Goal: Navigation & Orientation: Find specific page/section

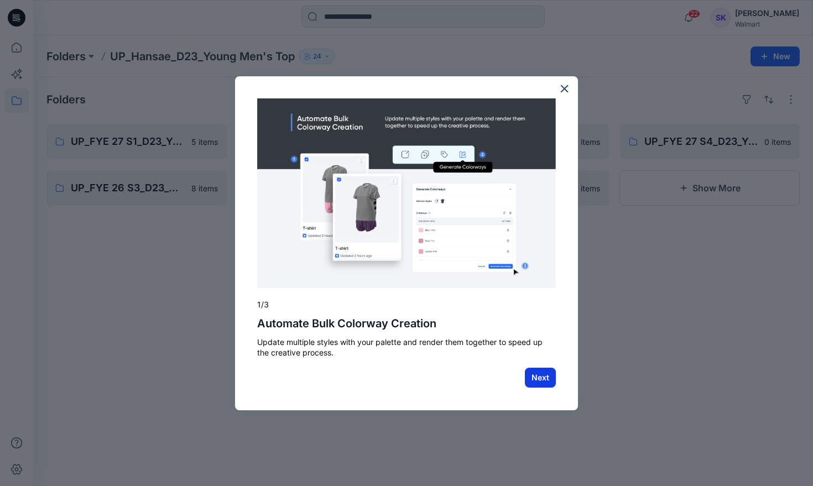
click at [530, 375] on button "Next" at bounding box center [540, 378] width 31 height 20
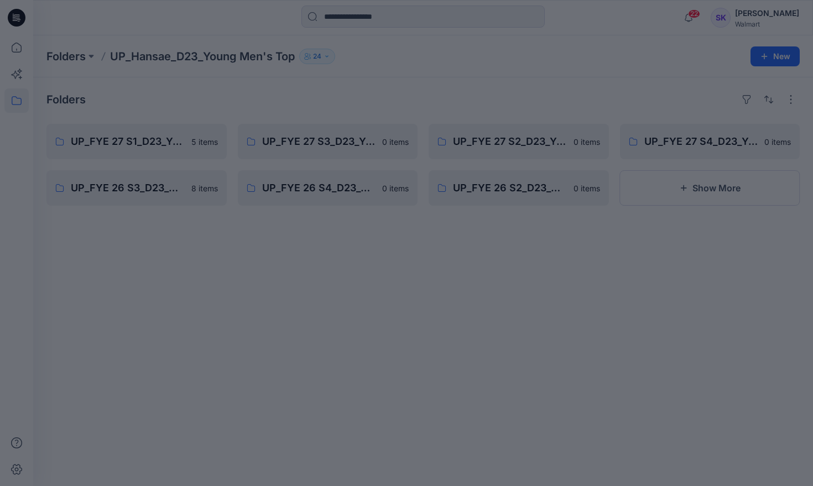
click at [419, 318] on div at bounding box center [406, 243] width 813 height 486
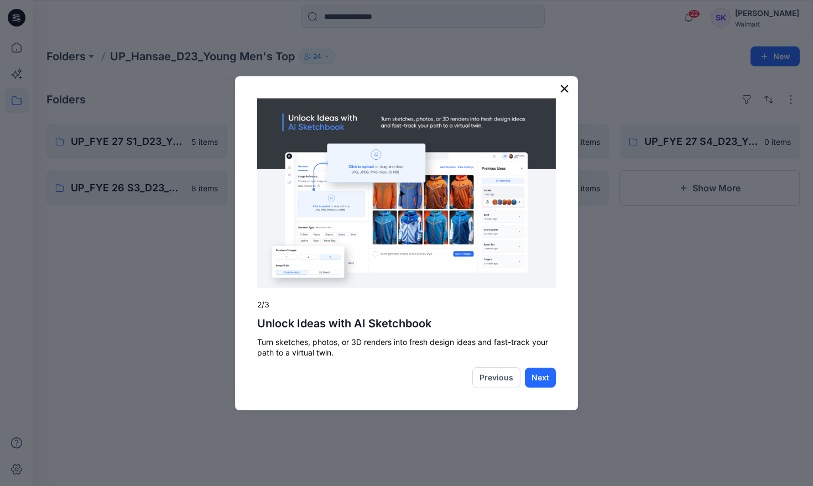
click at [564, 90] on button "×" at bounding box center [564, 89] width 11 height 18
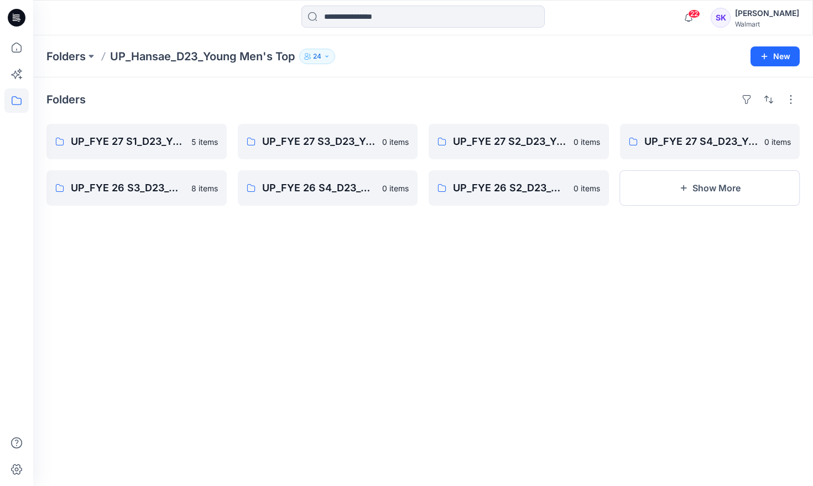
drag, startPoint x: 295, startPoint y: 105, endPoint x: 279, endPoint y: 105, distance: 16.0
click at [295, 105] on div "Folders" at bounding box center [422, 100] width 753 height 18
click at [12, 100] on icon at bounding box center [17, 100] width 10 height 9
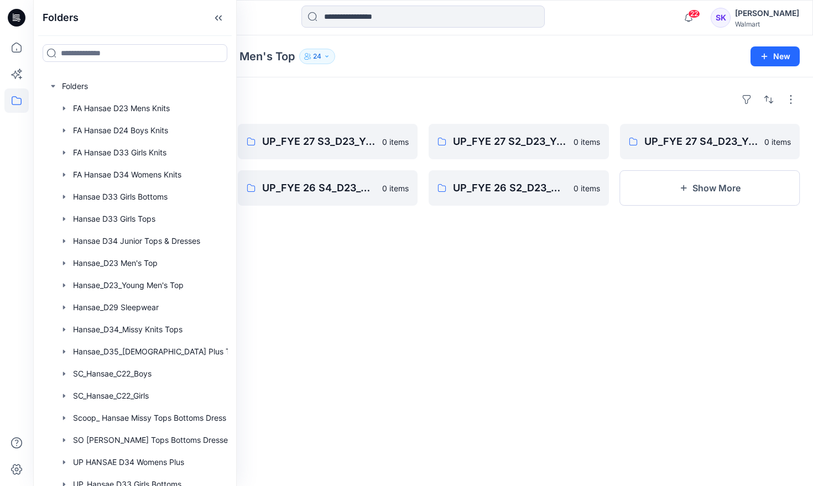
click at [322, 318] on div "Folders UP_FYE 27 S1_D23_YOUNG MEN’S TOP HANSAE 5 items UP_FYE 26 S3_D23_YOUNG …" at bounding box center [423, 281] width 780 height 409
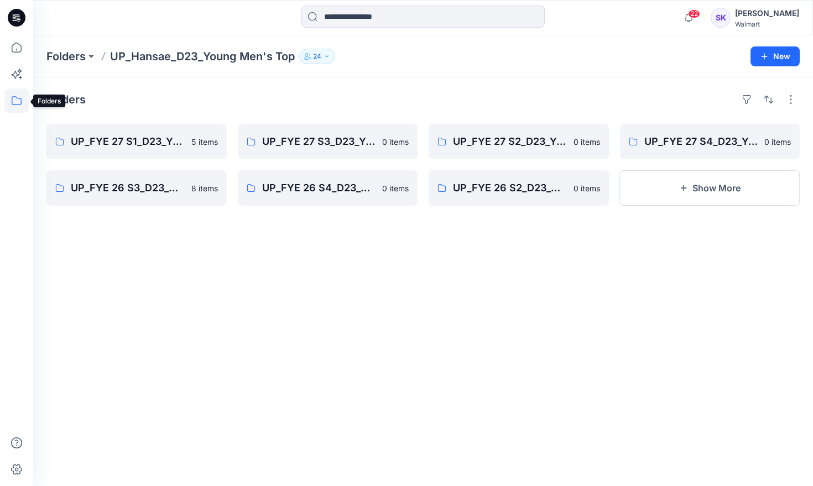
click at [9, 102] on icon at bounding box center [16, 101] width 24 height 24
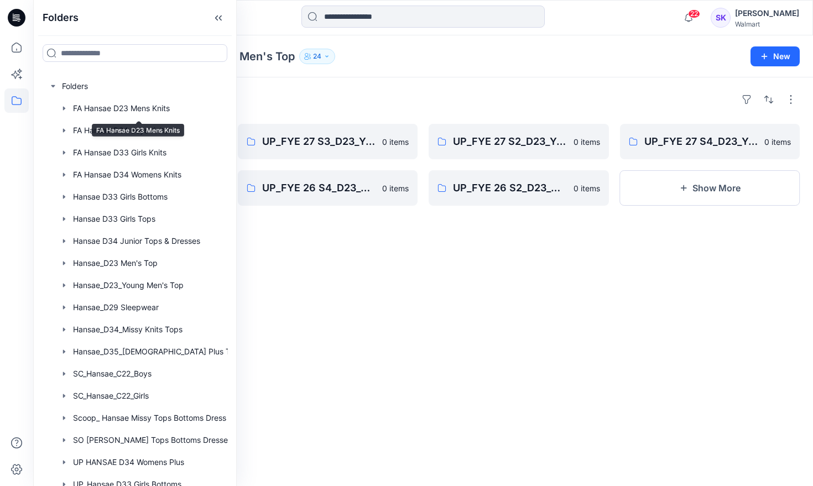
click at [414, 96] on div "Folders" at bounding box center [422, 100] width 753 height 18
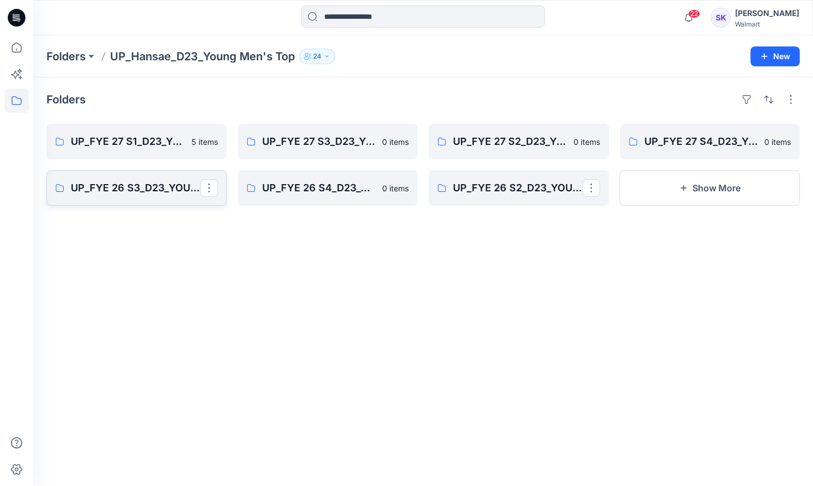
click at [127, 185] on p "UP_FYE 26 S3_D23_YOUNG MEN’S TOP HANSAE" at bounding box center [135, 187] width 129 height 15
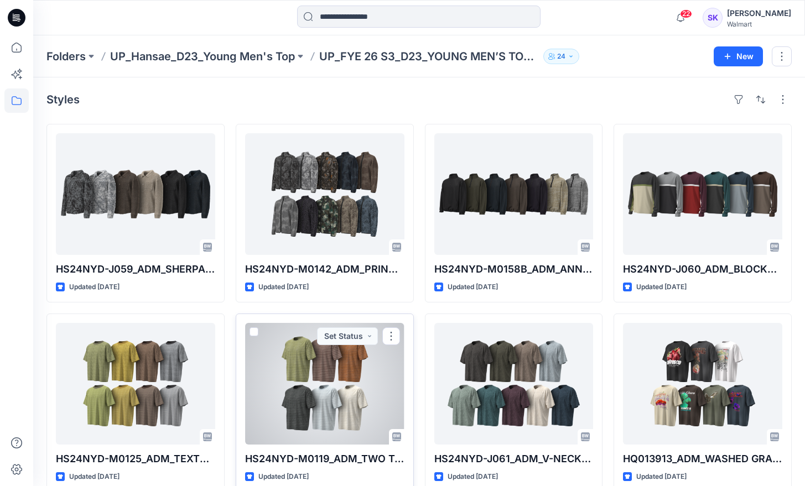
scroll to position [19, 0]
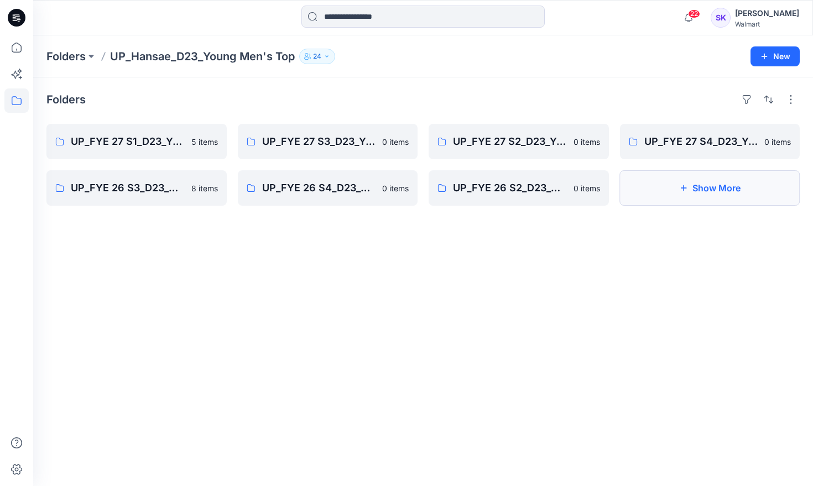
click at [684, 187] on icon "button" at bounding box center [683, 188] width 9 height 9
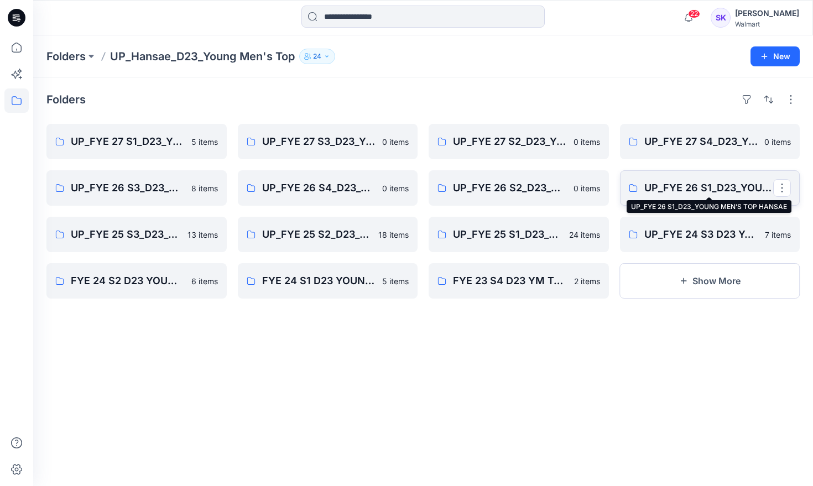
click at [689, 191] on p "UP_FYE 26 S1_D23_YOUNG MEN’S TOP HANSAE" at bounding box center [708, 187] width 129 height 15
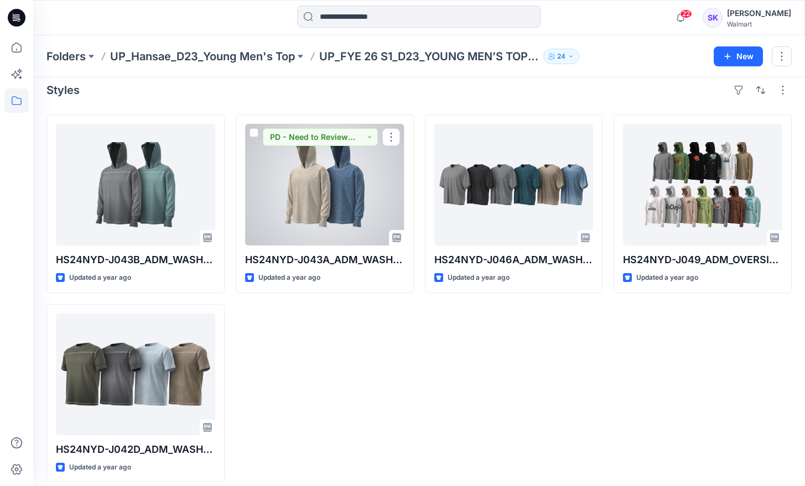
scroll to position [19, 0]
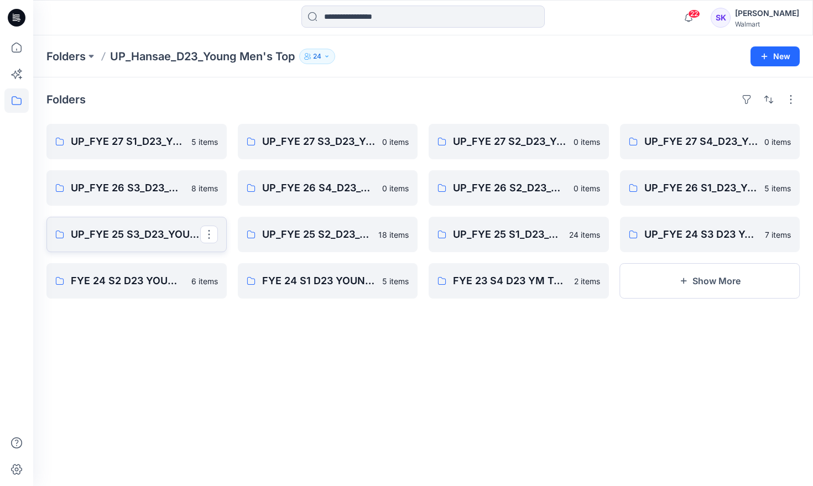
click at [118, 232] on p "UP_FYE 25 S3_D23_YOUNG MEN’S TOP HANSAE" at bounding box center [135, 234] width 129 height 15
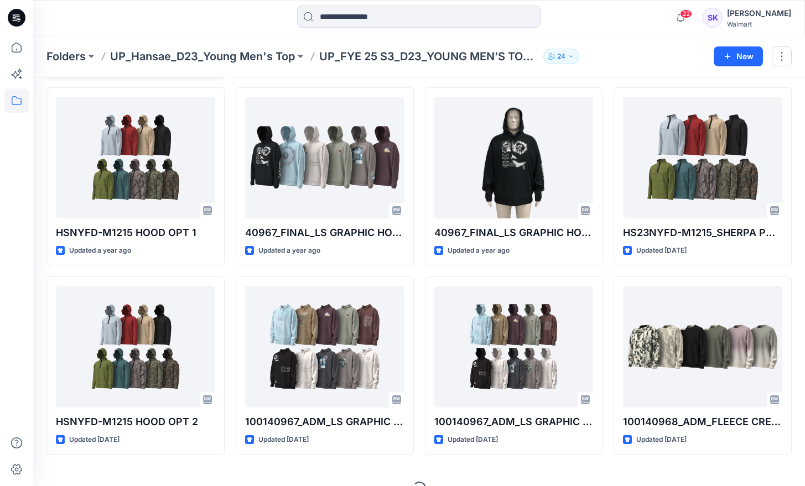
scroll to position [248, 0]
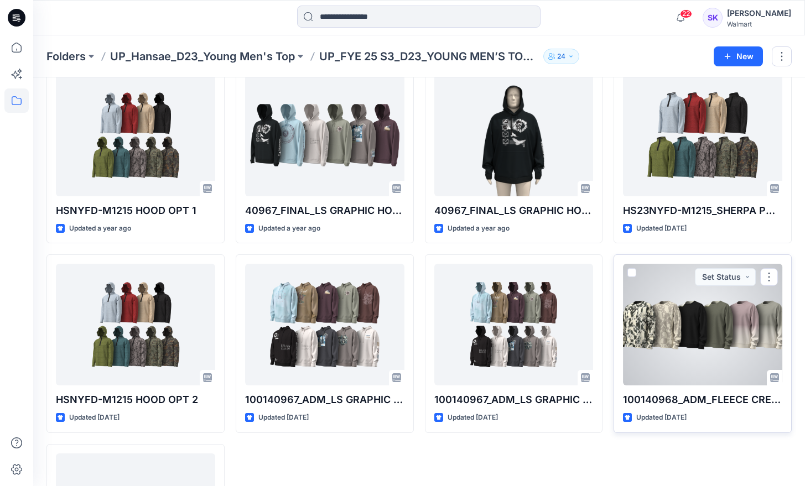
click at [694, 356] on div at bounding box center [702, 325] width 159 height 122
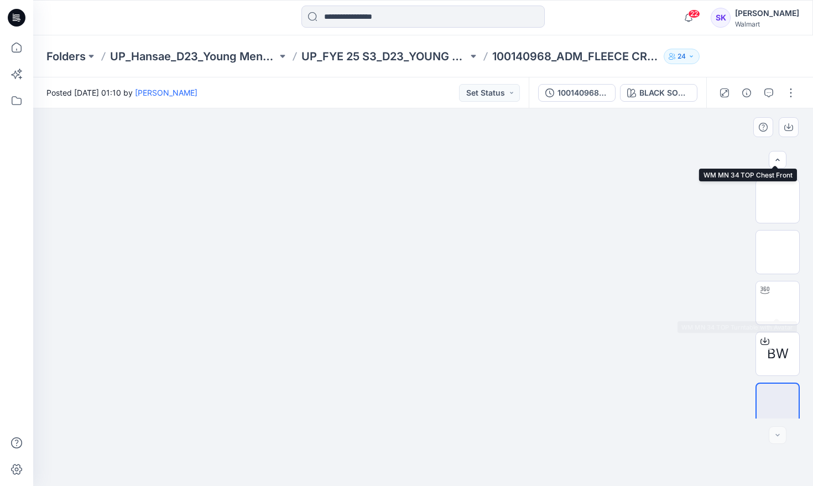
scroll to position [158, 0]
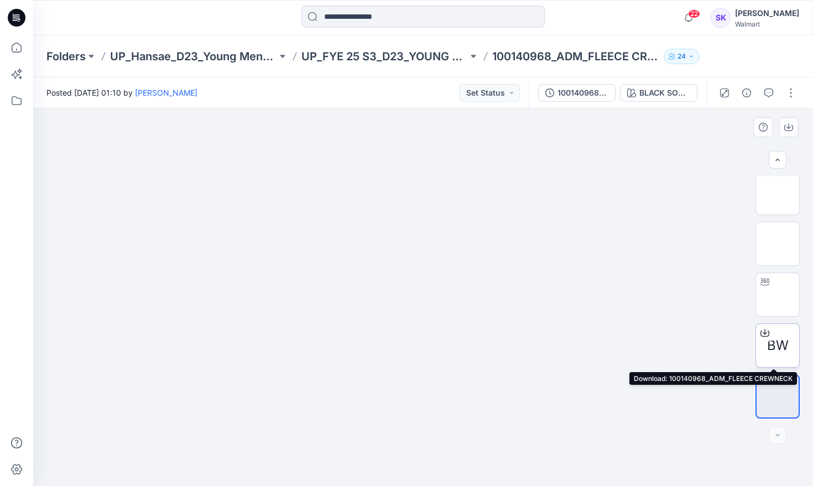
click at [762, 332] on icon at bounding box center [765, 333] width 9 height 9
